Goal: Communication & Community: Answer question/provide support

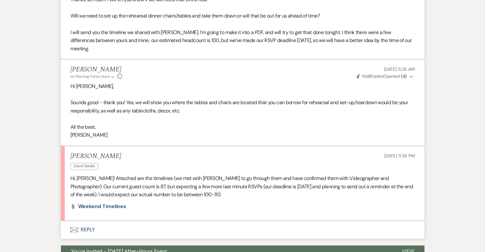
click at [87, 227] on button "Envelope Reply" at bounding box center [242, 230] width 363 height 18
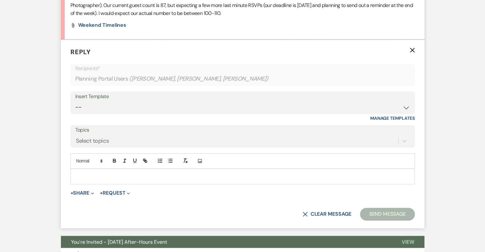
scroll to position [985, 0]
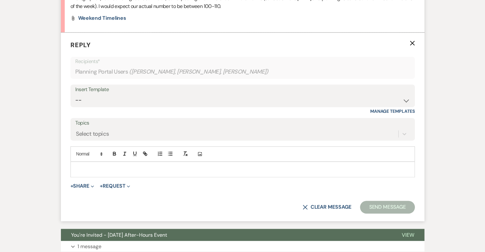
click at [89, 167] on p at bounding box center [243, 169] width 334 height 7
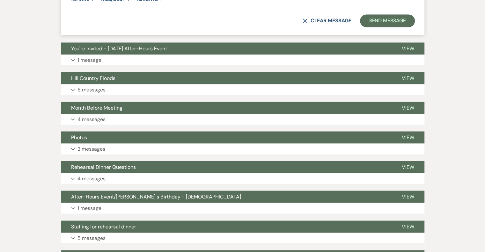
scroll to position [1211, 0]
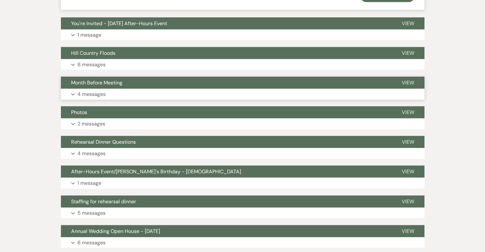
click at [84, 93] on p "4 messages" at bounding box center [91, 94] width 28 height 8
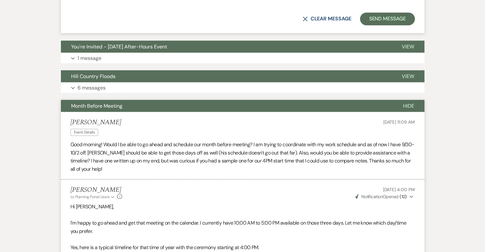
scroll to position [1179, 0]
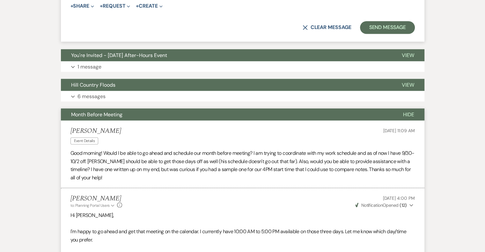
click at [106, 113] on span "Month Before Meeting" at bounding box center [96, 114] width 51 height 7
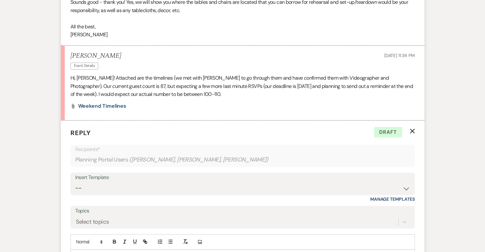
scroll to position [956, 0]
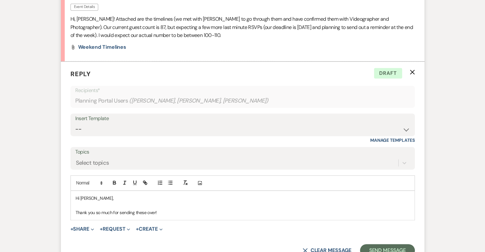
click at [171, 209] on p "Thank you so much for sending these over!" at bounding box center [243, 212] width 334 height 7
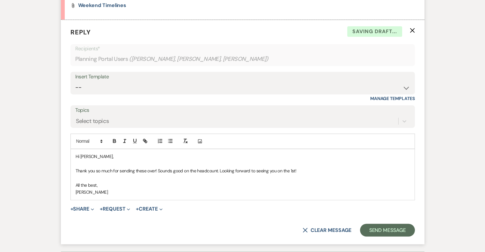
scroll to position [1052, 0]
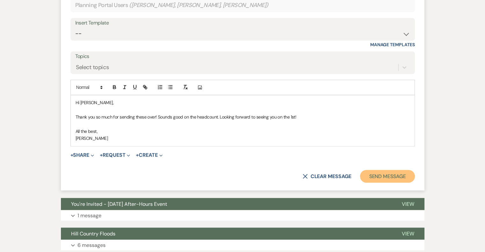
click at [380, 176] on button "Send Message" at bounding box center [387, 176] width 55 height 13
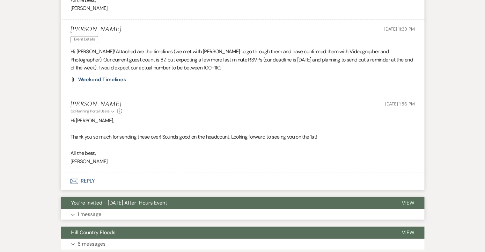
scroll to position [892, 0]
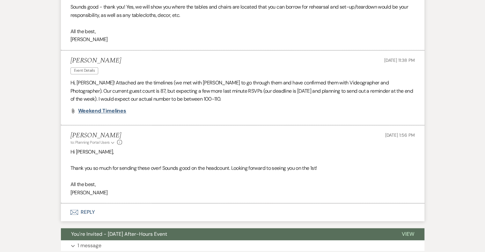
click at [106, 108] on span "Weekend Timelines" at bounding box center [102, 110] width 48 height 7
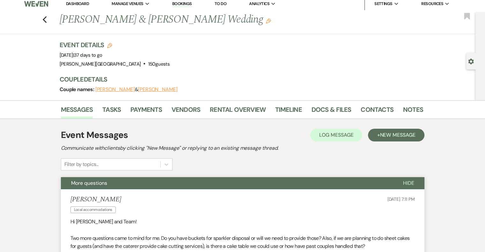
scroll to position [0, 0]
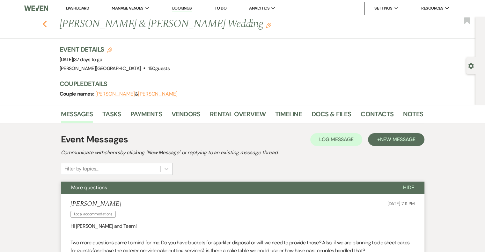
click at [47, 23] on icon "Previous" at bounding box center [44, 24] width 5 height 8
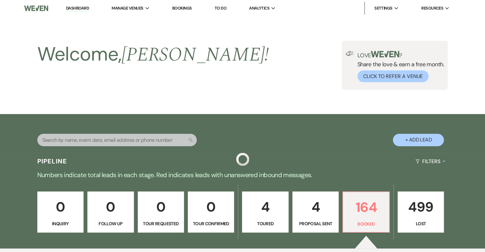
scroll to position [159, 0]
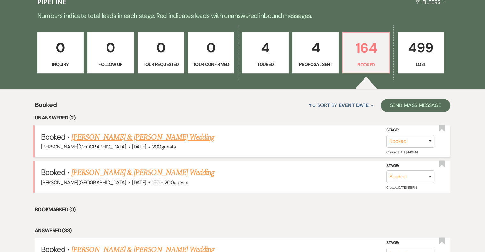
click at [169, 139] on link "[PERSON_NAME] & [PERSON_NAME] Wedding" at bounding box center [142, 137] width 143 height 11
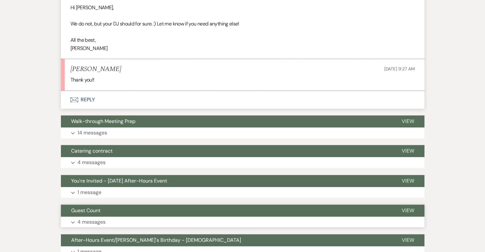
scroll to position [734, 0]
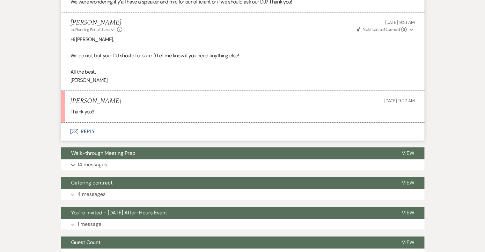
click at [91, 132] on button "Envelope Reply" at bounding box center [242, 132] width 363 height 18
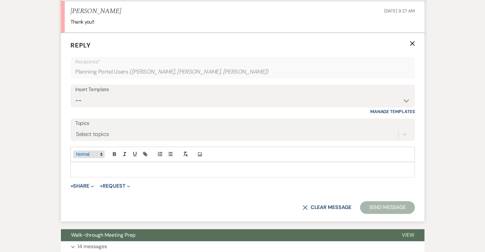
scroll to position [824, 0]
click at [98, 169] on p at bounding box center [243, 169] width 334 height 7
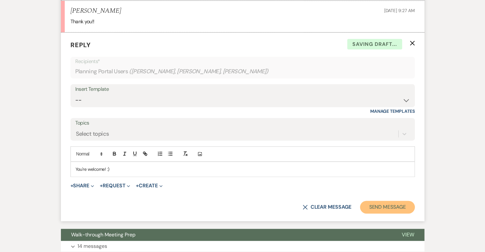
click at [392, 208] on button "Send Message" at bounding box center [387, 207] width 55 height 13
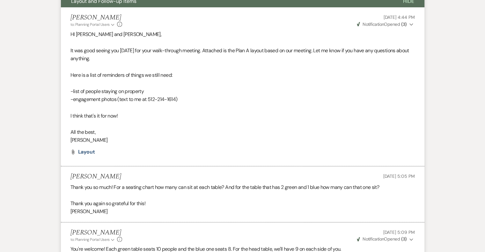
scroll to position [0, 0]
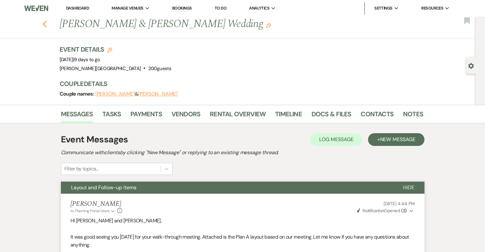
click at [47, 24] on icon "Previous" at bounding box center [44, 24] width 5 height 8
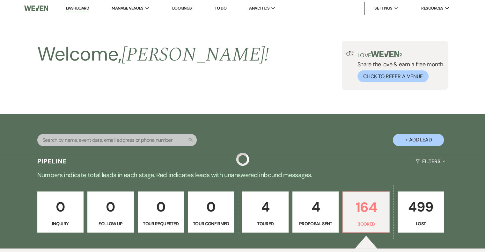
scroll to position [159, 0]
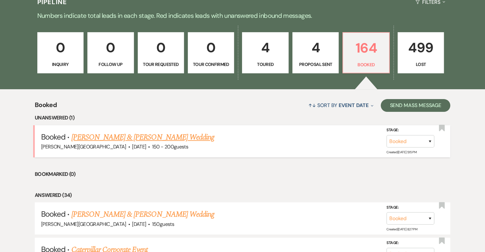
click at [162, 136] on link "[PERSON_NAME] & [PERSON_NAME] Wedding" at bounding box center [142, 137] width 143 height 11
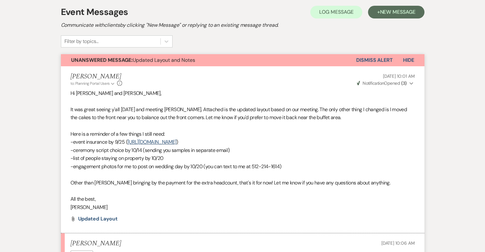
scroll to position [255, 0]
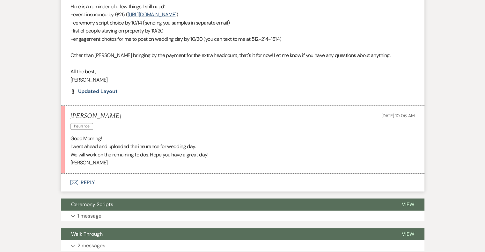
click at [89, 182] on button "Envelope Reply" at bounding box center [242, 183] width 363 height 18
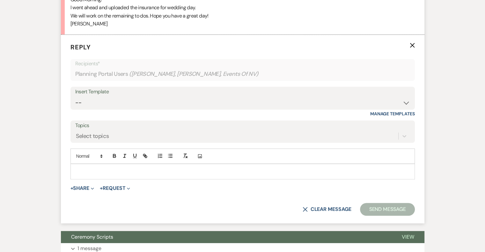
scroll to position [397, 0]
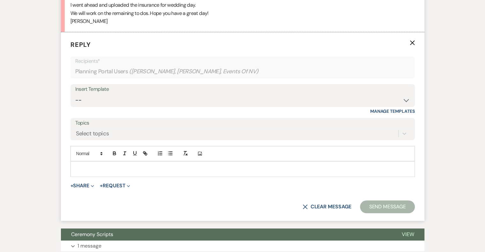
click at [91, 166] on p at bounding box center [243, 168] width 334 height 7
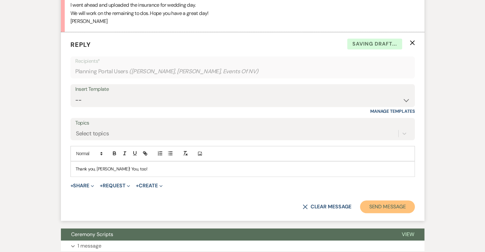
click at [391, 207] on button "Send Message" at bounding box center [387, 206] width 55 height 13
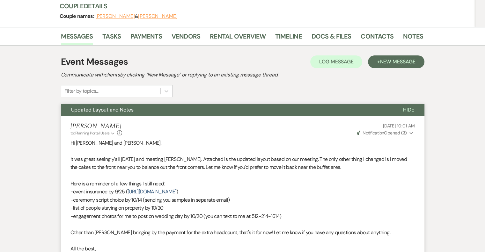
scroll to position [0, 0]
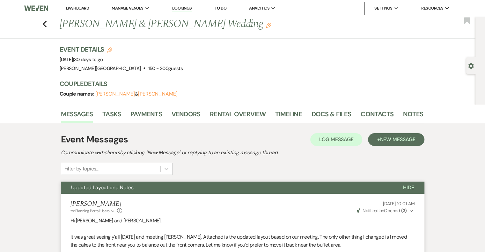
click at [84, 9] on link "Dashboard" at bounding box center [77, 7] width 23 height 5
